Goal: Task Accomplishment & Management: Use online tool/utility

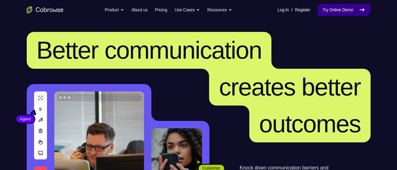
click at [337, 11] on link "Try Online Demo" at bounding box center [344, 10] width 53 height 12
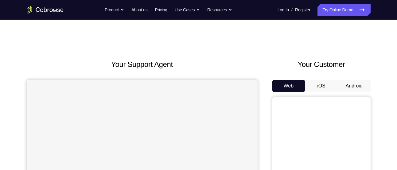
click at [352, 89] on button "Android" at bounding box center [354, 86] width 33 height 12
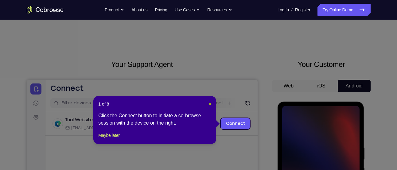
click at [209, 104] on span "×" at bounding box center [210, 104] width 2 height 5
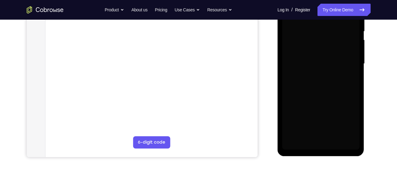
scroll to position [129, 0]
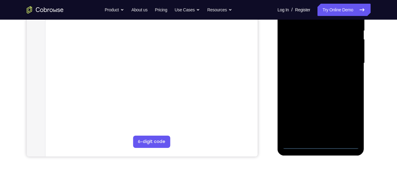
click at [322, 145] on div at bounding box center [320, 63] width 77 height 172
click at [350, 119] on div at bounding box center [320, 63] width 77 height 172
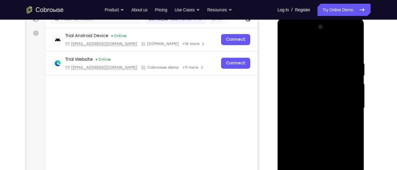
scroll to position [84, 0]
click at [310, 48] on div at bounding box center [320, 108] width 77 height 172
click at [348, 102] on div at bounding box center [320, 108] width 77 height 172
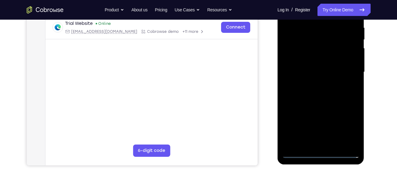
scroll to position [120, 0]
click at [316, 144] on div at bounding box center [320, 72] width 77 height 172
click at [315, 65] on div at bounding box center [320, 72] width 77 height 172
click at [314, 62] on div at bounding box center [320, 72] width 77 height 172
click at [322, 73] on div at bounding box center [320, 72] width 77 height 172
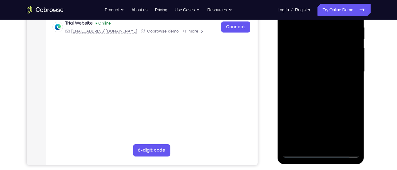
click at [322, 73] on div at bounding box center [320, 72] width 77 height 172
click at [322, 91] on div at bounding box center [320, 72] width 77 height 172
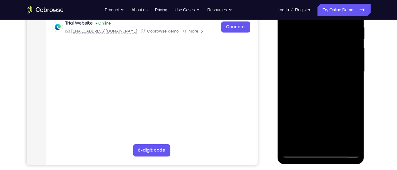
click at [322, 91] on div at bounding box center [320, 72] width 77 height 172
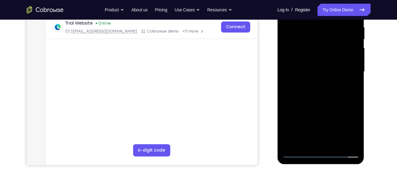
click at [322, 91] on div at bounding box center [320, 72] width 77 height 172
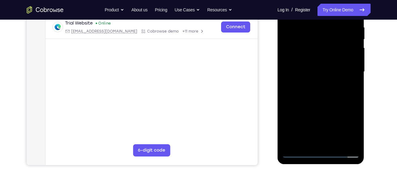
click at [322, 91] on div at bounding box center [320, 72] width 77 height 172
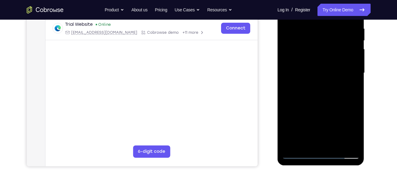
scroll to position [119, 0]
click at [323, 101] on div at bounding box center [320, 73] width 77 height 172
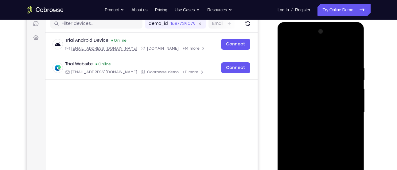
scroll to position [79, 0]
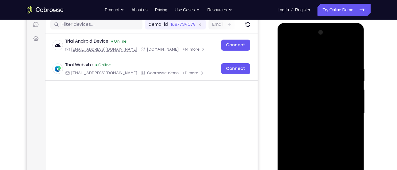
click at [314, 67] on div at bounding box center [320, 114] width 77 height 172
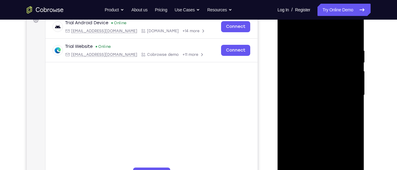
scroll to position [97, 0]
click at [351, 108] on div at bounding box center [320, 95] width 77 height 172
click at [353, 103] on div at bounding box center [320, 95] width 77 height 172
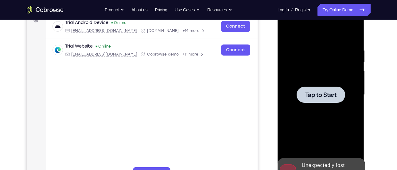
click at [334, 99] on div at bounding box center [321, 95] width 49 height 16
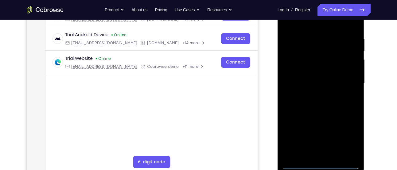
scroll to position [116, 0]
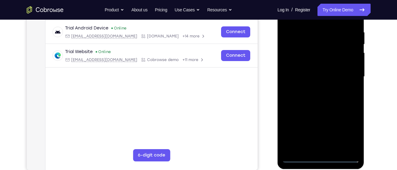
click at [323, 159] on div at bounding box center [320, 77] width 77 height 172
click at [321, 157] on div at bounding box center [320, 77] width 77 height 172
click at [349, 129] on div at bounding box center [320, 77] width 77 height 172
click at [323, 72] on div at bounding box center [320, 77] width 77 height 172
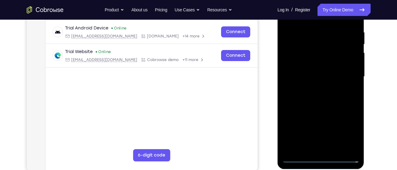
click at [323, 72] on div at bounding box center [320, 77] width 77 height 172
click at [298, 158] on div at bounding box center [320, 77] width 77 height 172
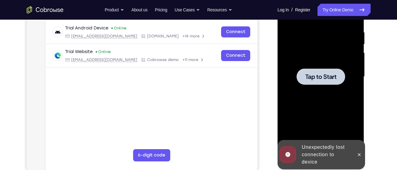
click at [311, 89] on div at bounding box center [320, 77] width 77 height 172
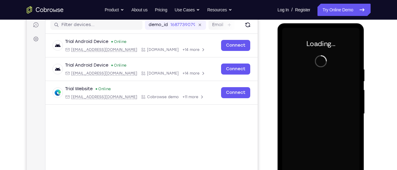
scroll to position [135, 0]
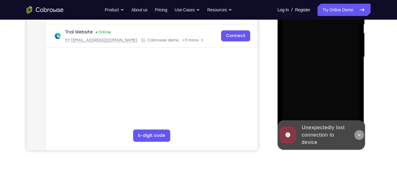
click at [359, 133] on icon at bounding box center [359, 135] width 5 height 5
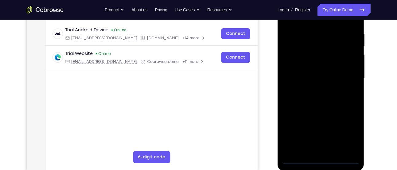
scroll to position [115, 0]
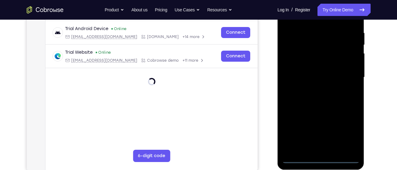
click at [321, 159] on div at bounding box center [320, 77] width 77 height 172
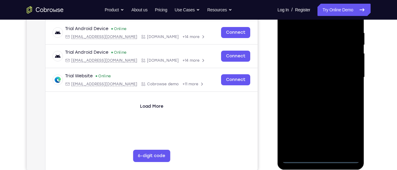
click at [347, 133] on div at bounding box center [320, 77] width 77 height 172
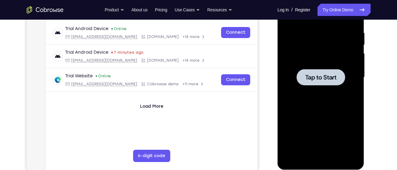
click at [324, 78] on span "Tap to Start" at bounding box center [320, 77] width 31 height 6
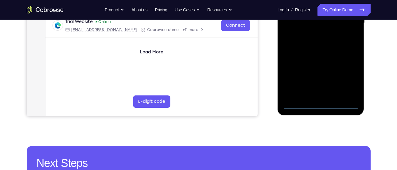
scroll to position [170, 0]
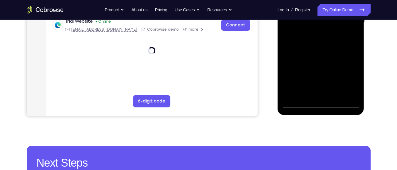
click at [321, 105] on div at bounding box center [320, 23] width 77 height 172
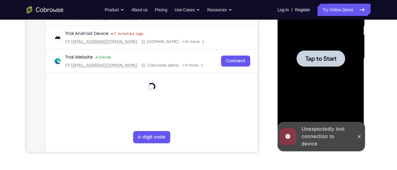
scroll to position [133, 0]
